Goal: Check status: Check status

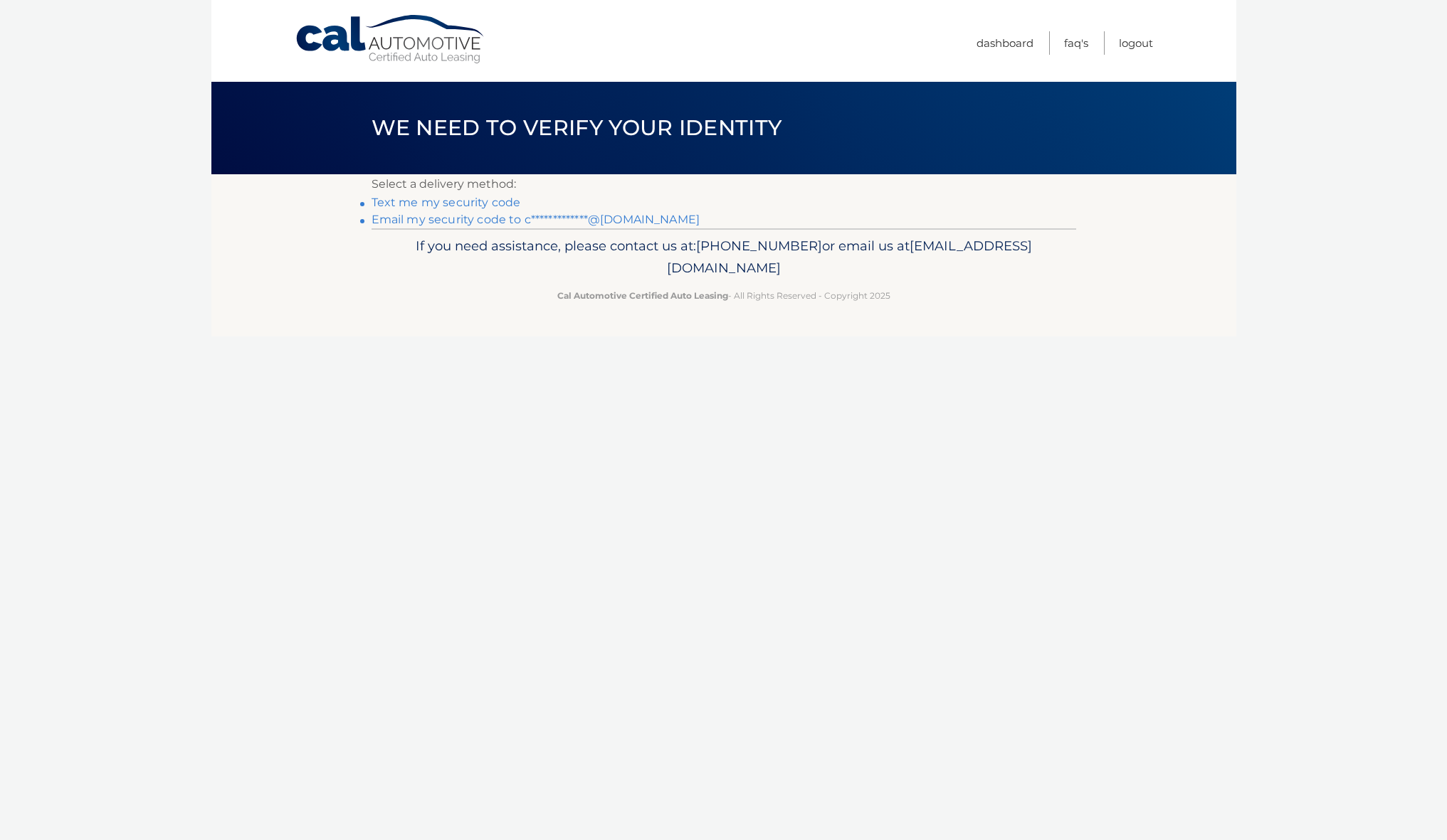
click at [405, 204] on link "Text me my security code" at bounding box center [446, 203] width 149 height 14
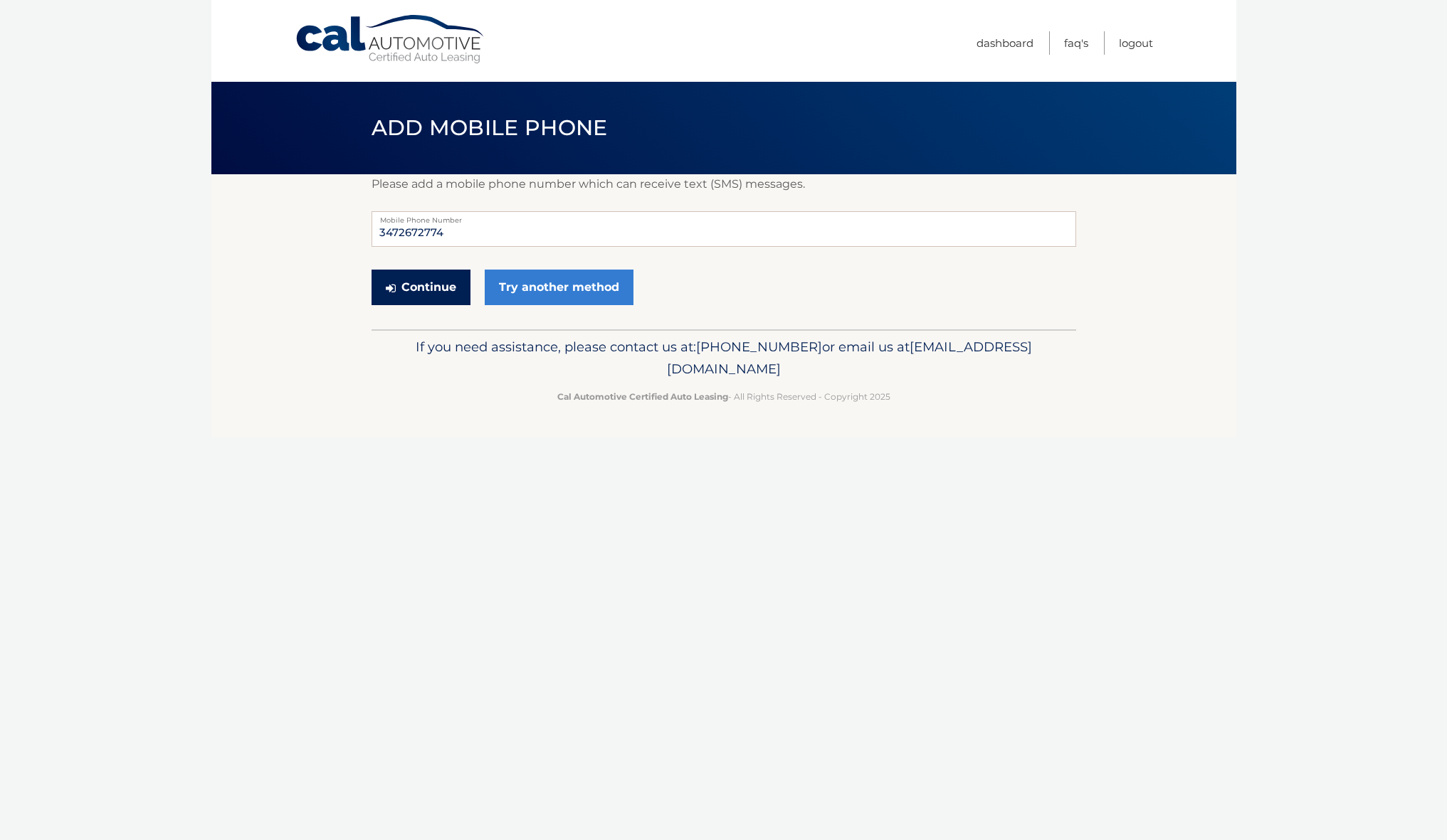
click at [442, 286] on button "Continue" at bounding box center [421, 287] width 99 height 36
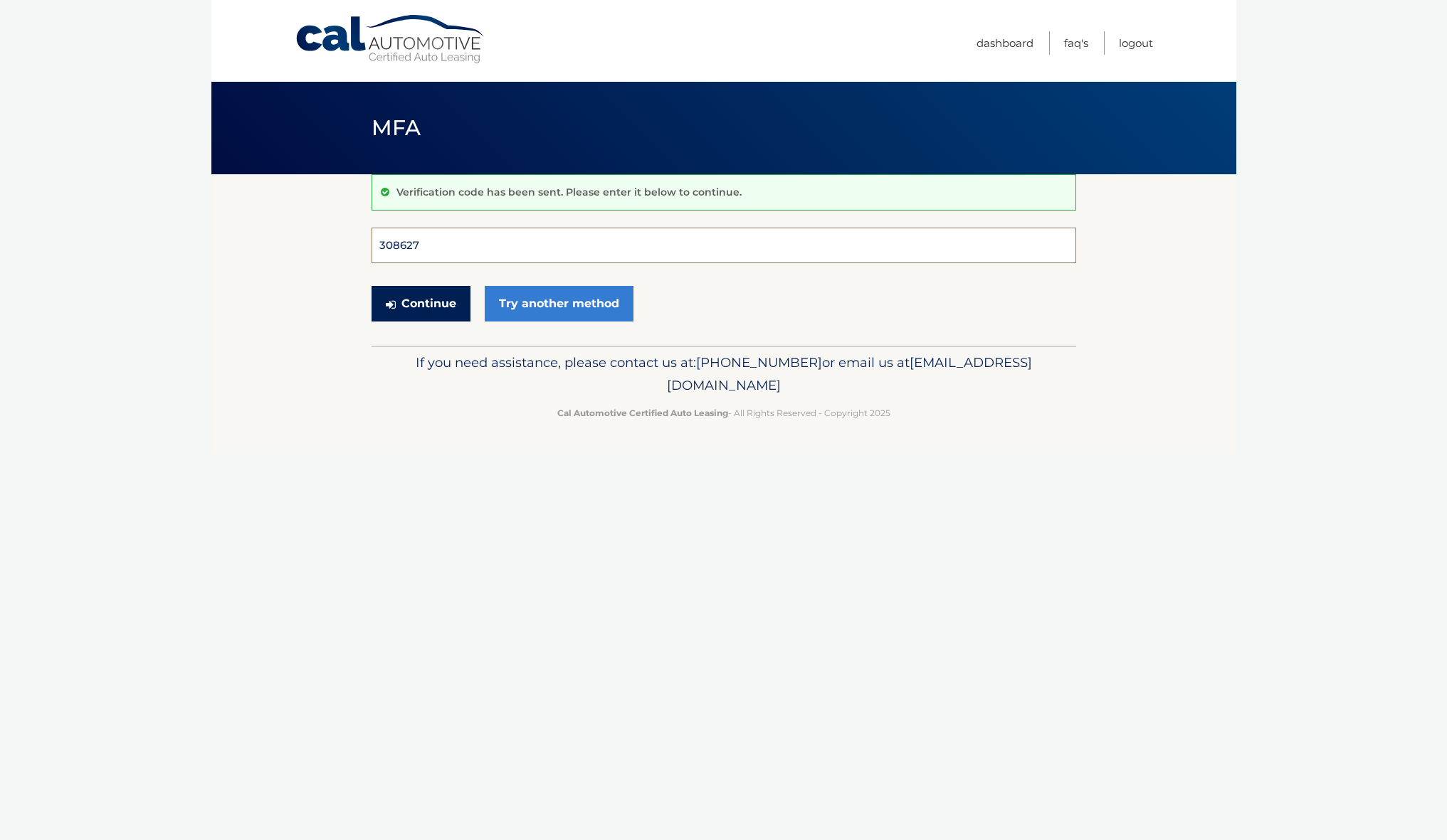
type input "308627"
click at [420, 303] on button "Continue" at bounding box center [421, 304] width 99 height 36
click at [416, 313] on button "Continue" at bounding box center [421, 304] width 99 height 36
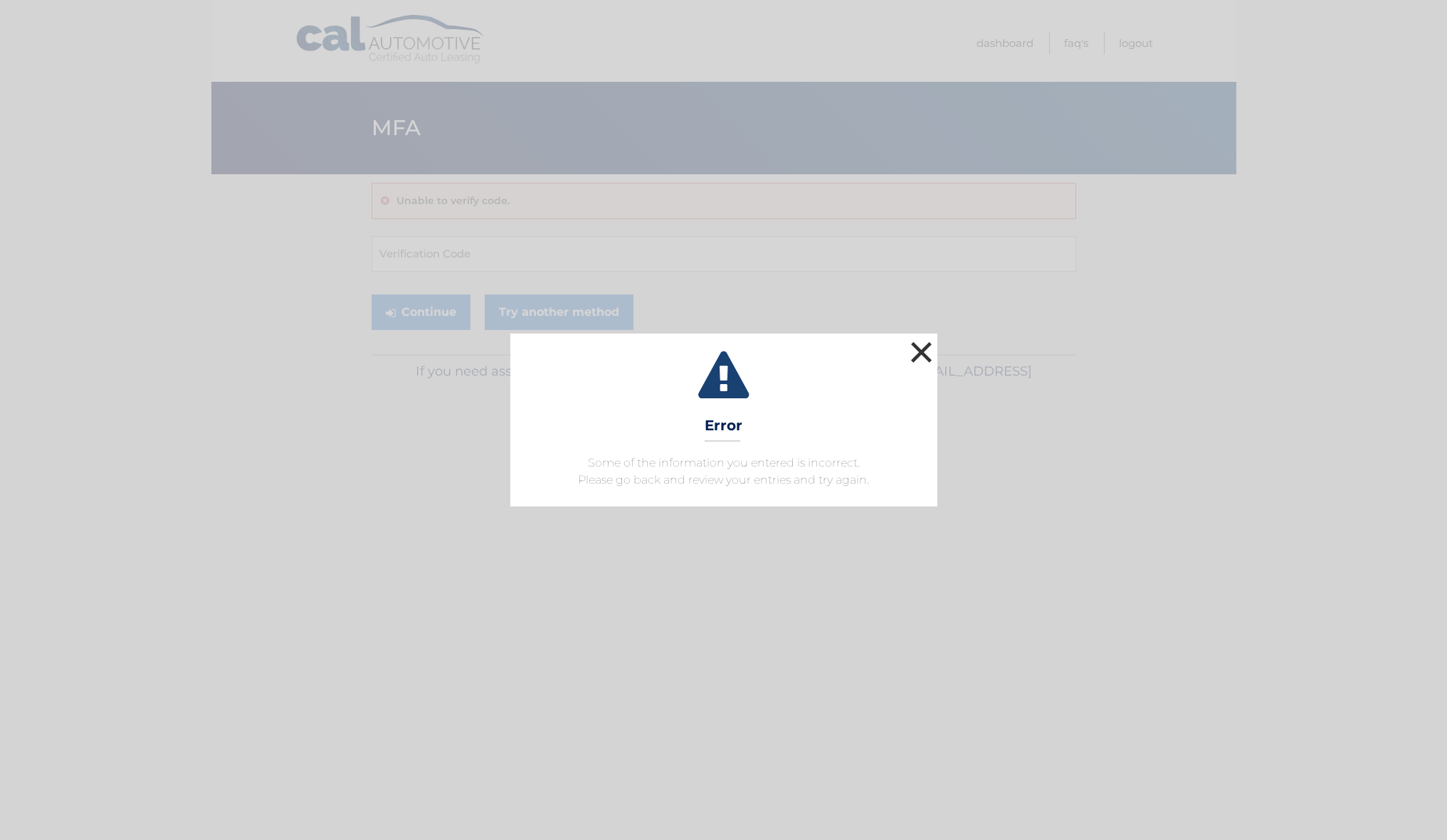
click at [924, 350] on button "×" at bounding box center [922, 352] width 29 height 29
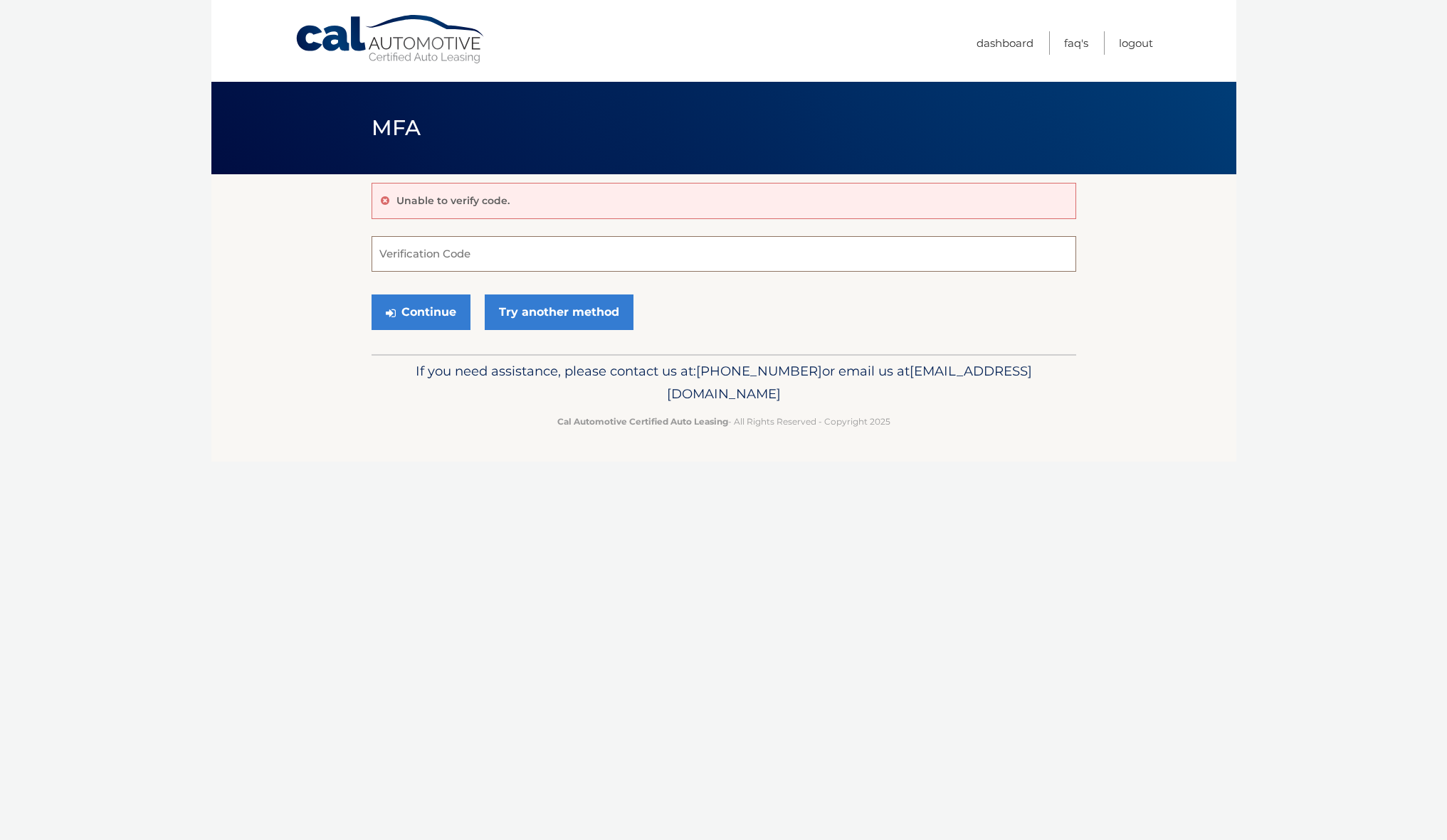
click at [560, 255] on input "Verification Code" at bounding box center [724, 253] width 705 height 36
type input "308627"
click at [429, 303] on button "Continue" at bounding box center [421, 312] width 99 height 36
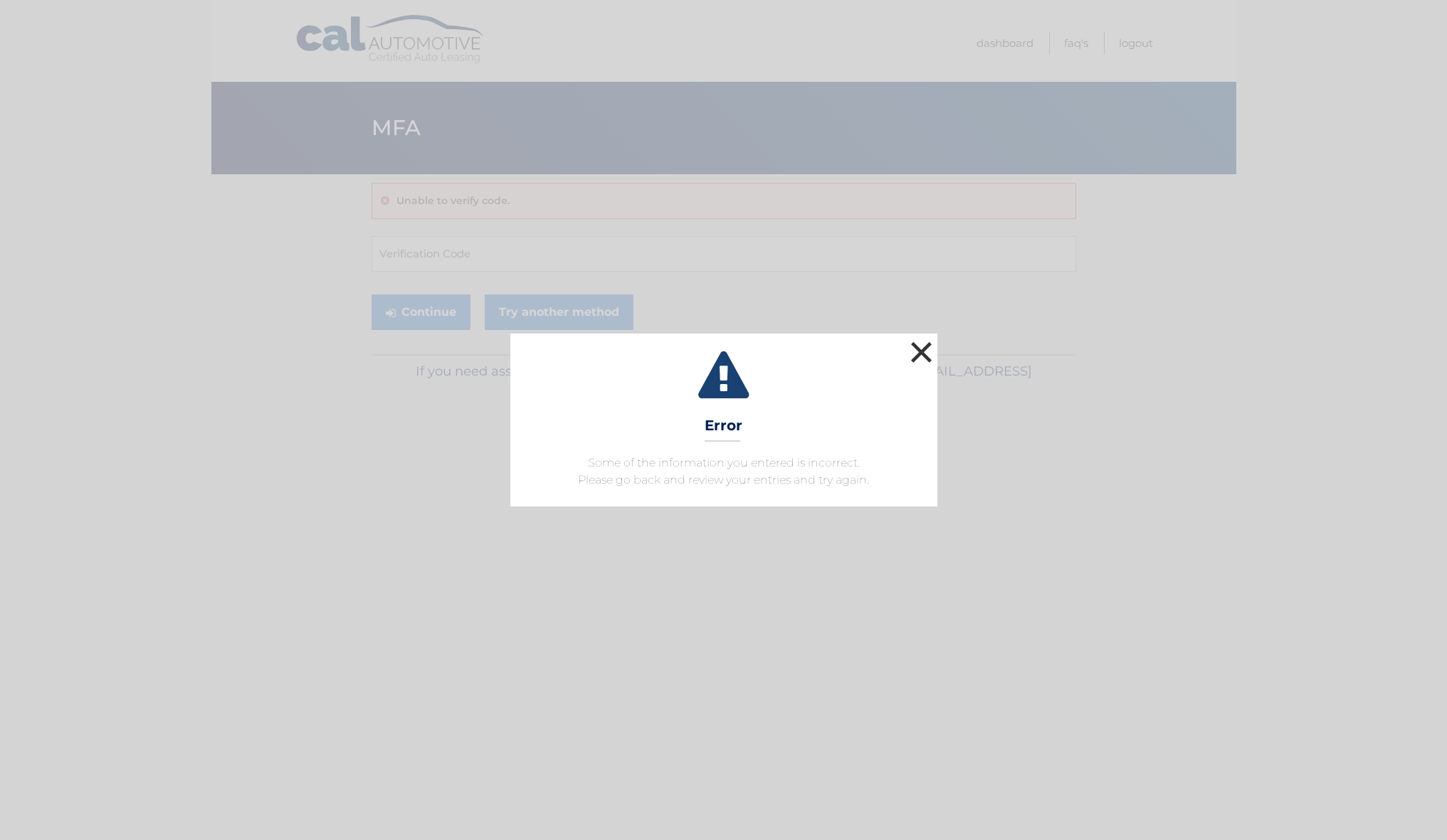
click at [919, 351] on button "×" at bounding box center [922, 352] width 29 height 29
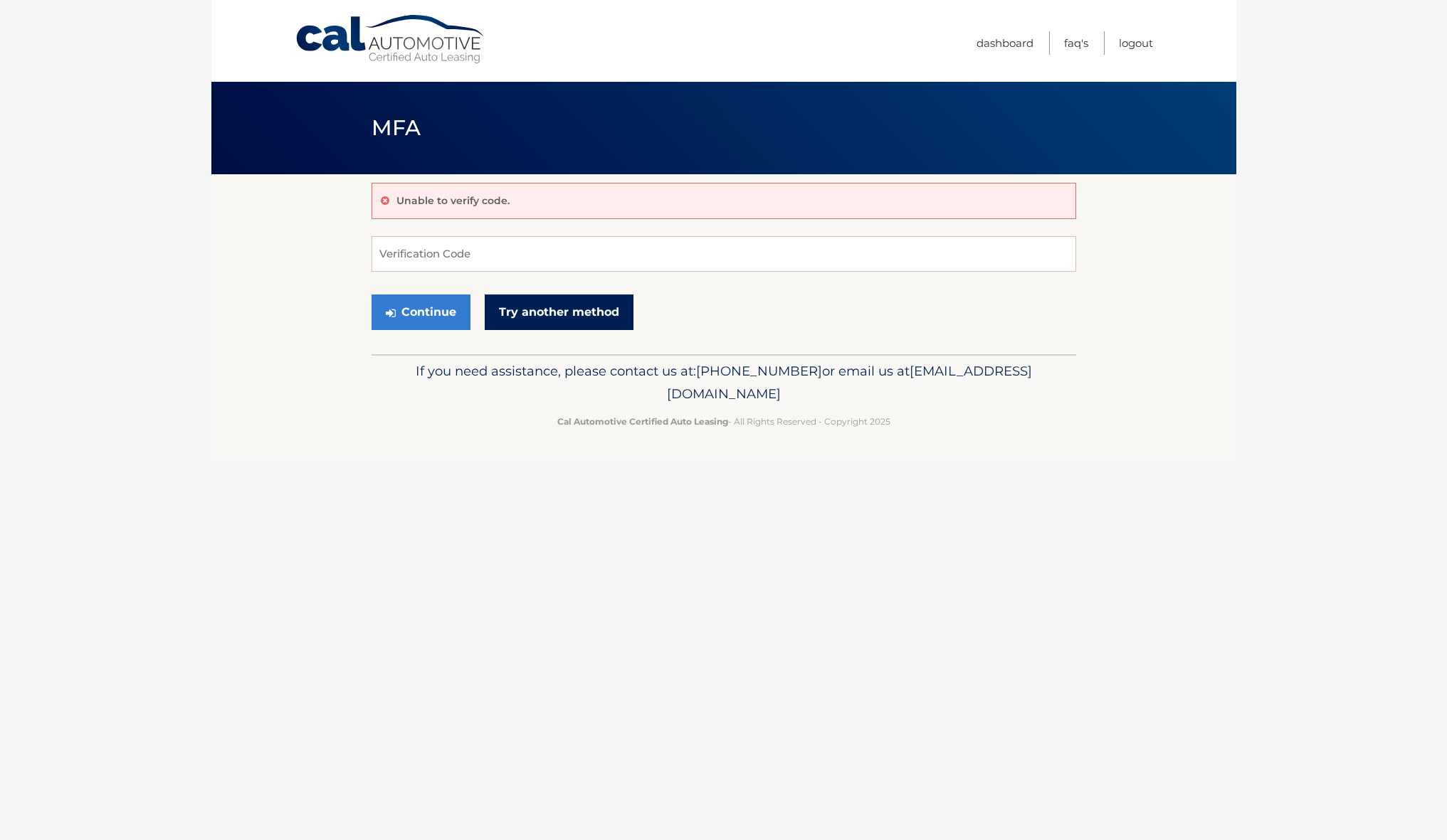
click at [552, 326] on link "Try another method" at bounding box center [558, 312] width 148 height 36
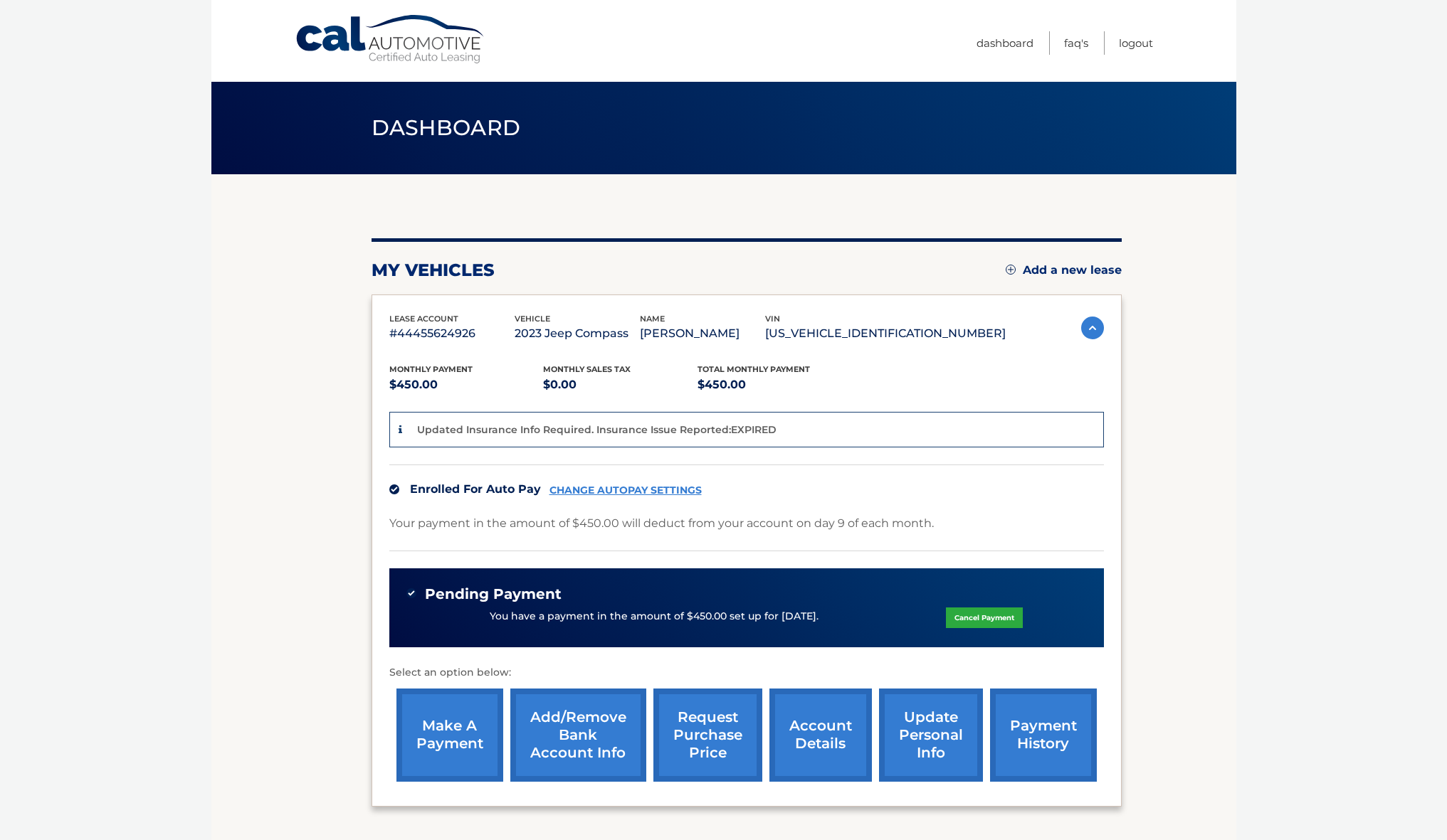
click at [829, 734] on link "account details" at bounding box center [820, 735] width 102 height 93
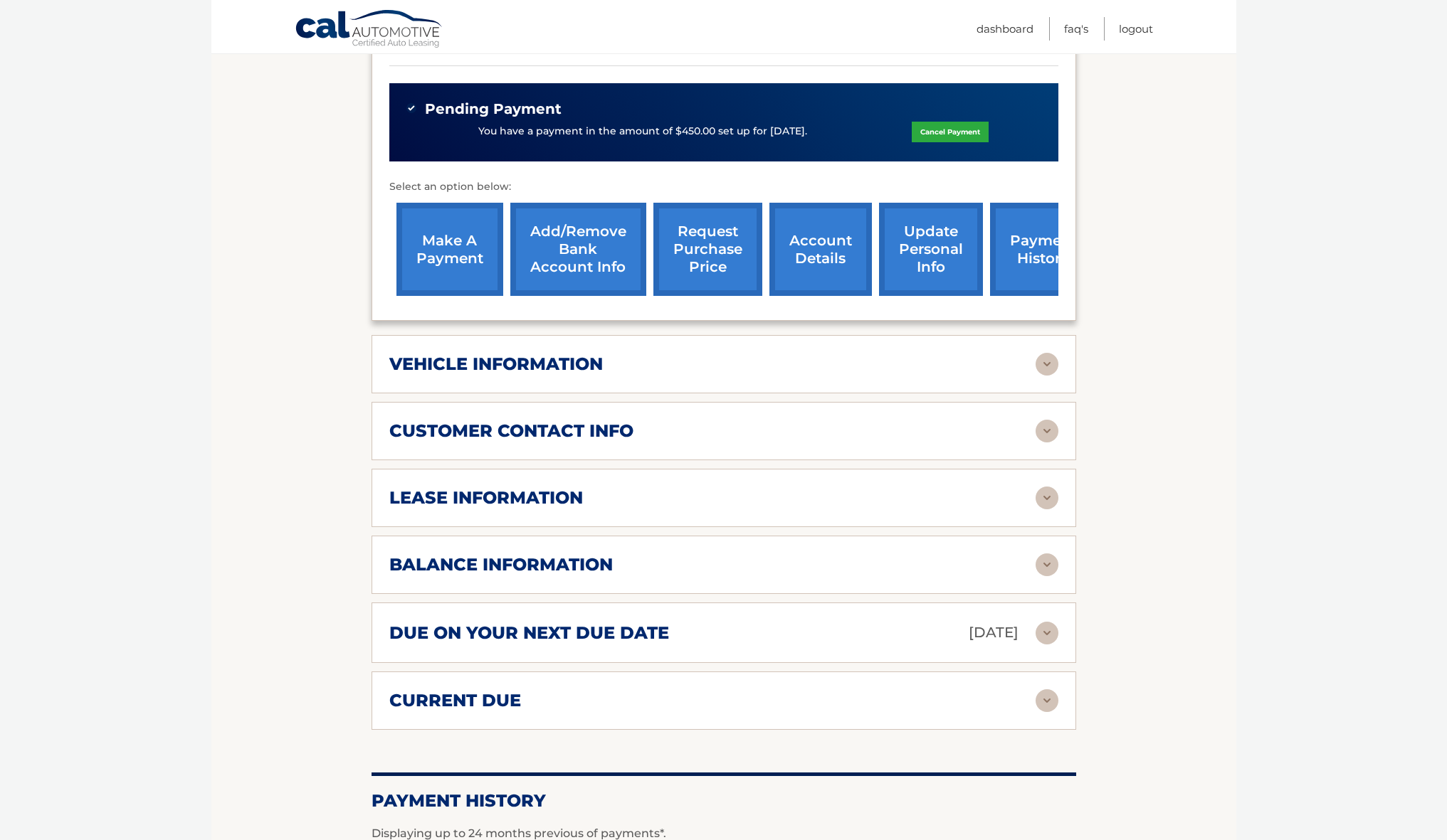
scroll to position [505, 0]
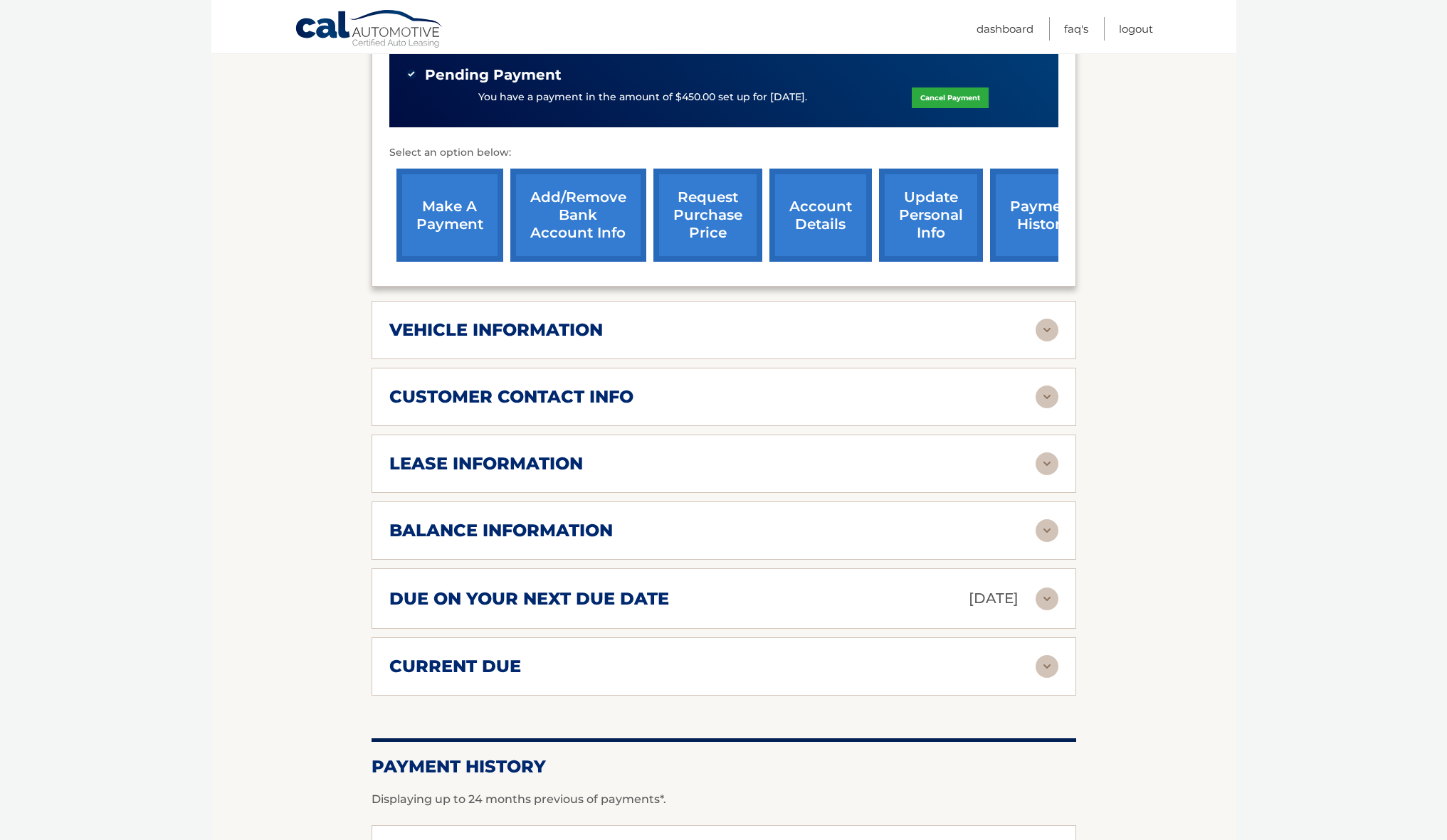
click at [611, 319] on div "vehicle information" at bounding box center [713, 330] width 647 height 22
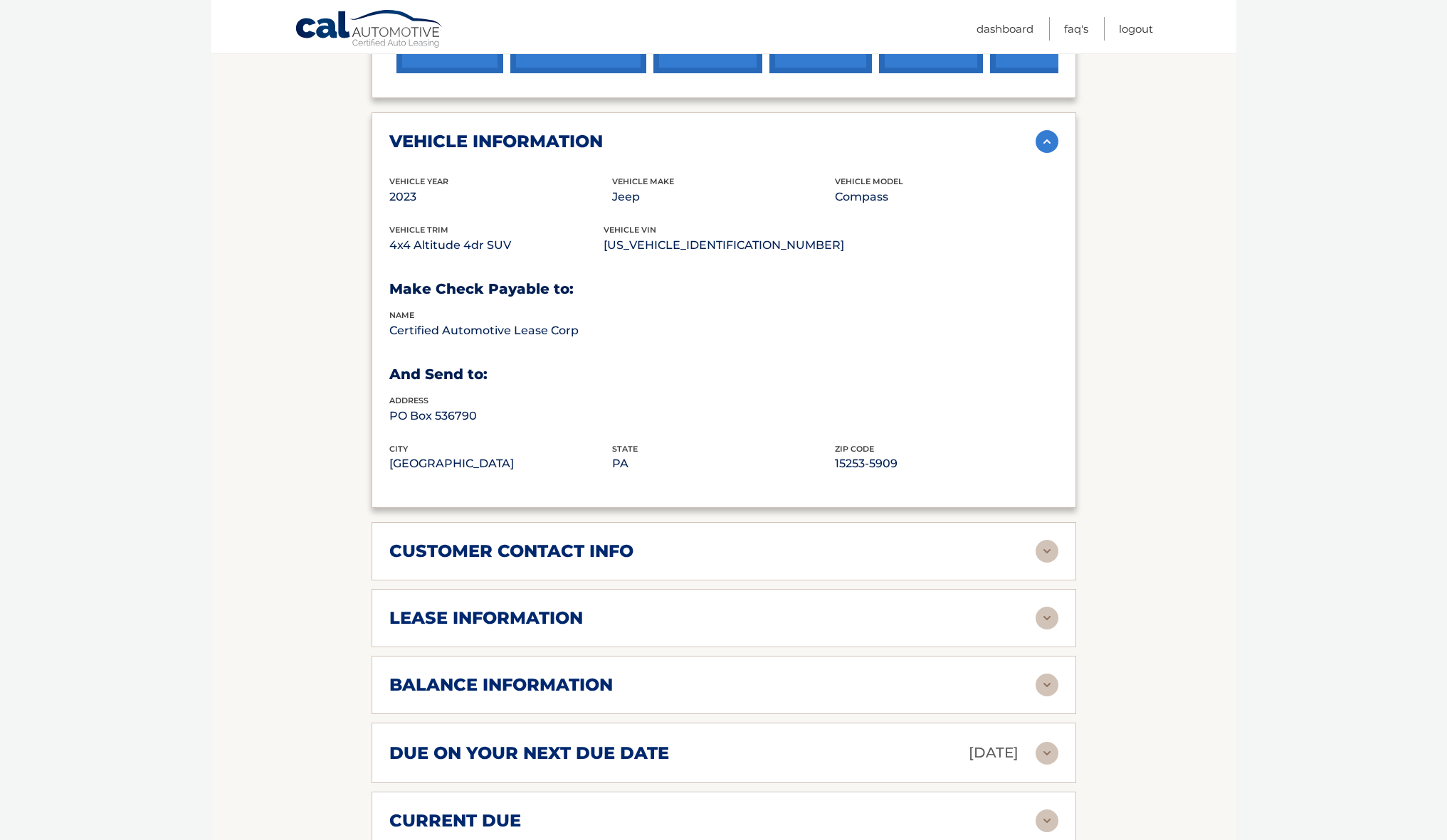
scroll to position [797, 0]
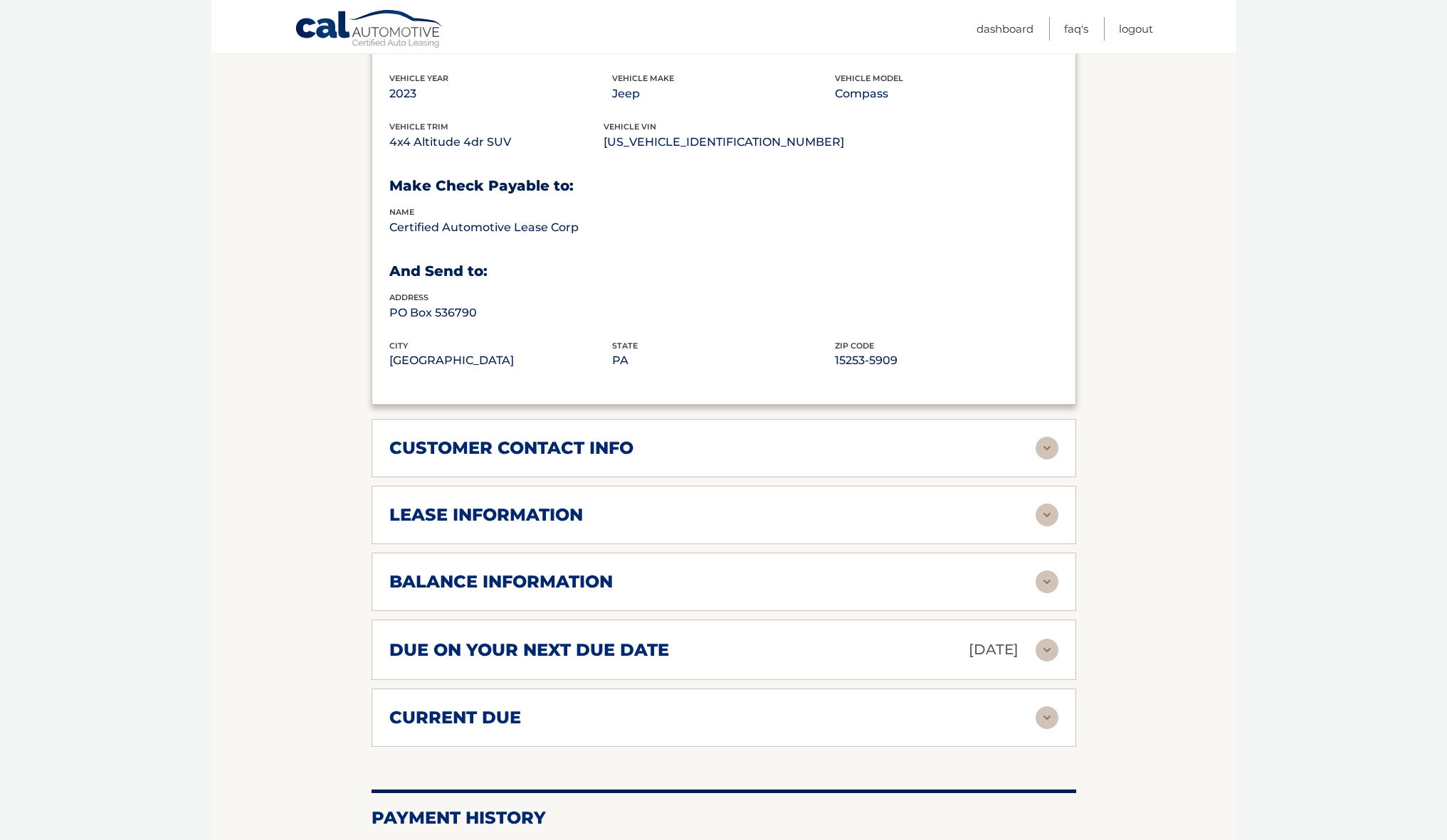
click at [662, 504] on div "lease information" at bounding box center [713, 515] width 647 height 22
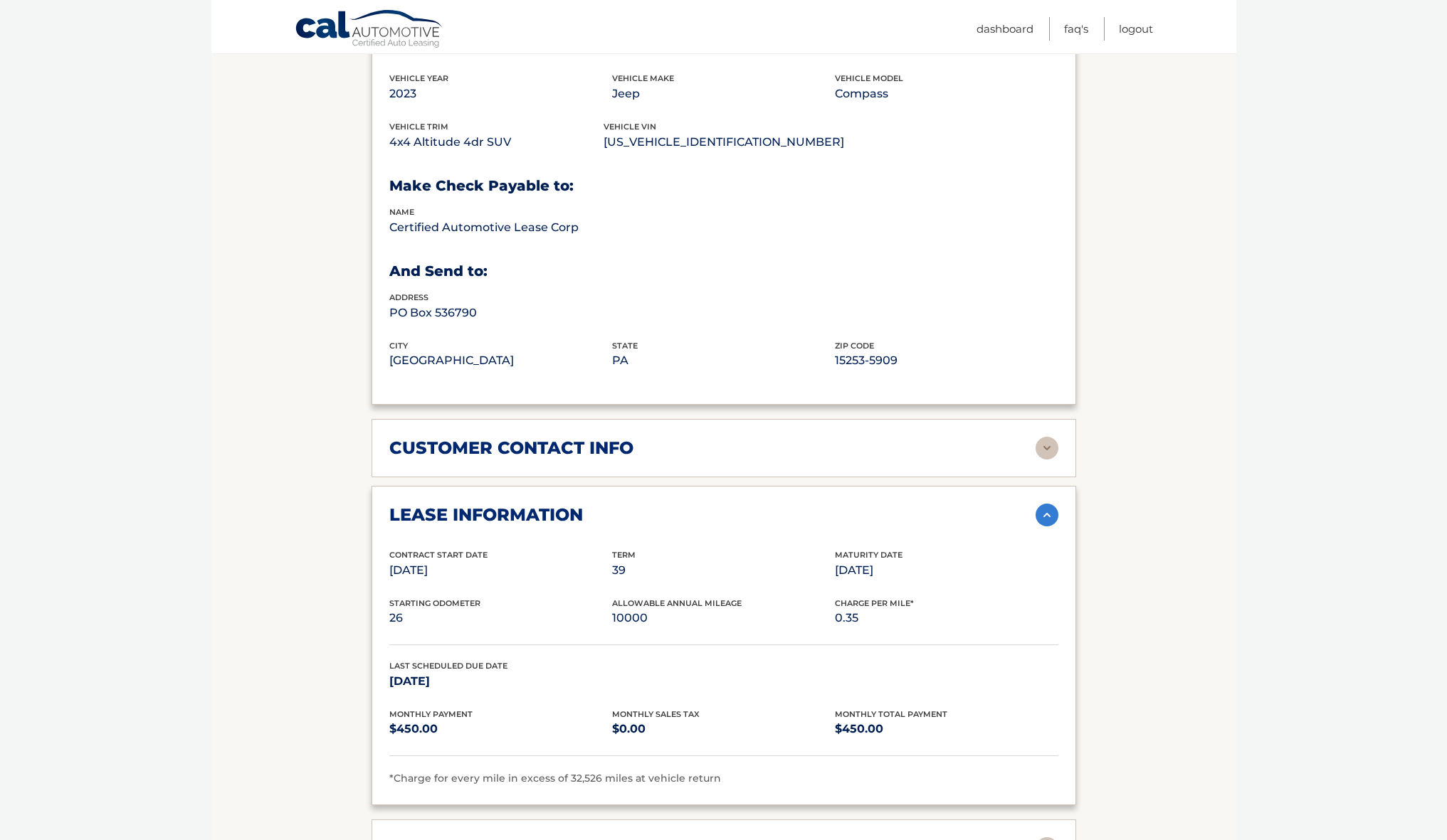
click at [659, 436] on div "customer contact info full name [PERSON_NAME] street address [STREET_ADDRESS][P…" at bounding box center [724, 448] width 705 height 58
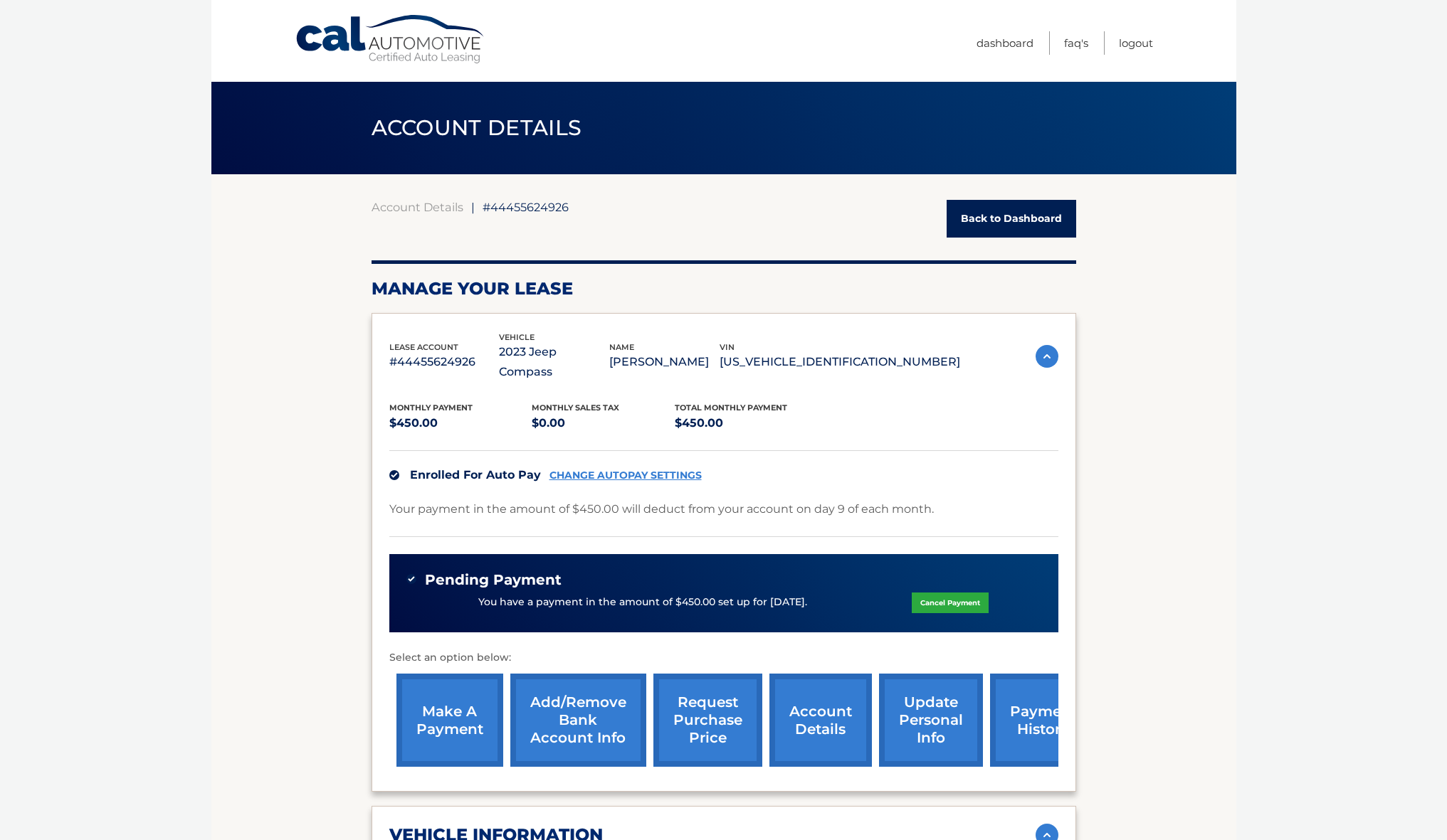
scroll to position [0, 0]
